Goal: Find contact information: Find contact information

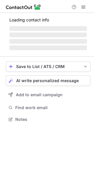
scroll to position [123, 94]
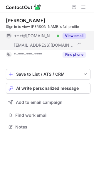
click at [73, 35] on button "View email" at bounding box center [74, 36] width 23 height 6
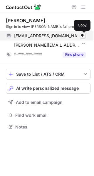
click at [81, 35] on span at bounding box center [83, 36] width 5 height 5
click at [82, 34] on span at bounding box center [83, 36] width 5 height 5
